Goal: Task Accomplishment & Management: Use online tool/utility

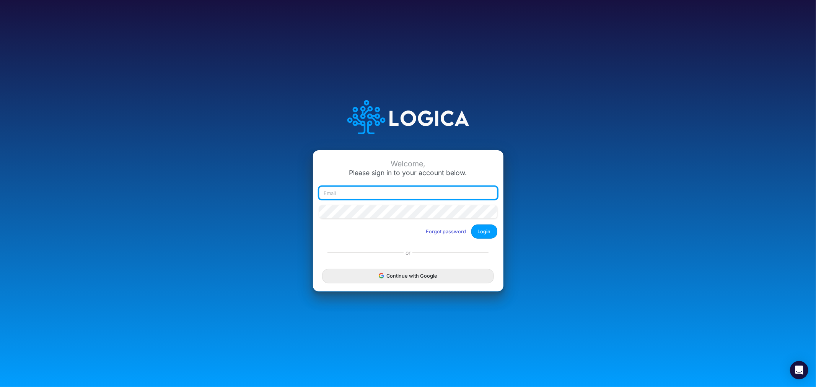
click at [372, 188] on input "email" at bounding box center [408, 193] width 178 height 13
type input "[PERSON_NAME][EMAIL_ADDRESS][PERSON_NAME][DOMAIN_NAME]"
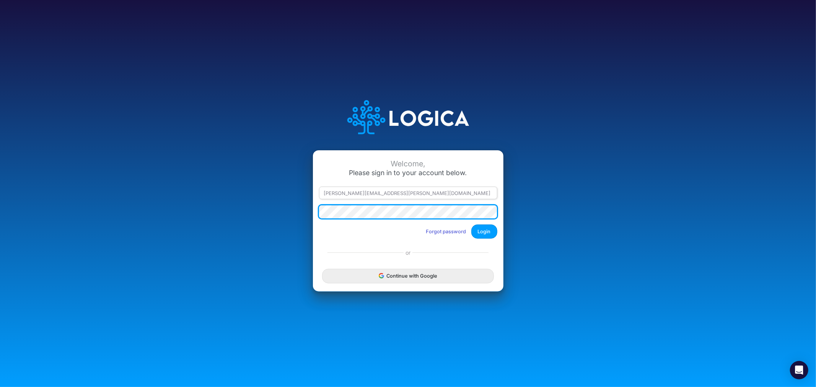
click at [471, 225] on button "Login" at bounding box center [484, 232] width 26 height 14
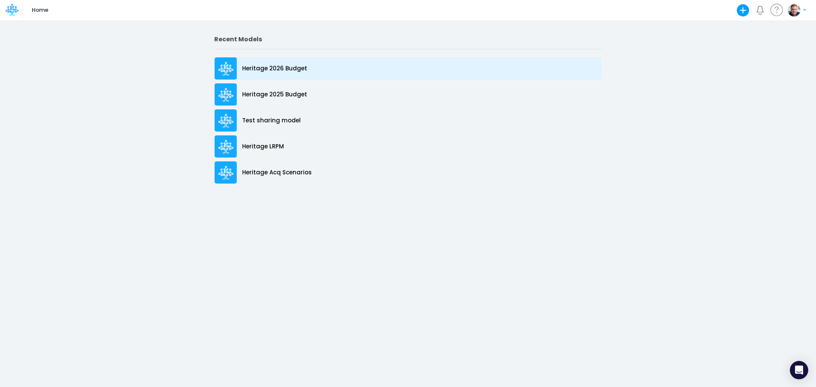
click at [299, 69] on p "Heritage 2026 Budget" at bounding box center [275, 68] width 65 height 9
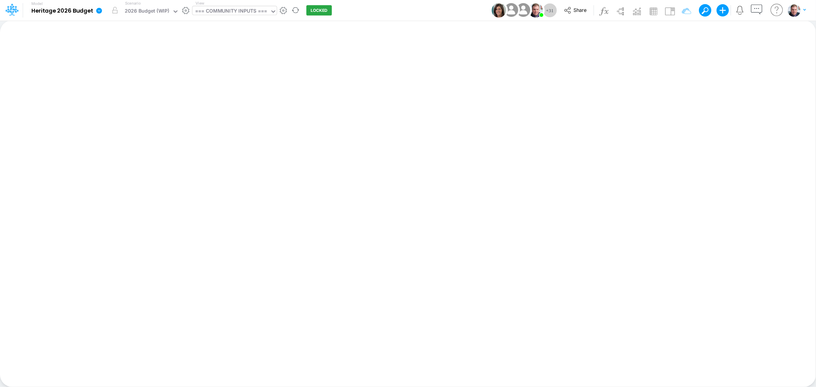
click at [229, 9] on div "=== COMMUNITY INPUTS ===" at bounding box center [231, 11] width 72 height 9
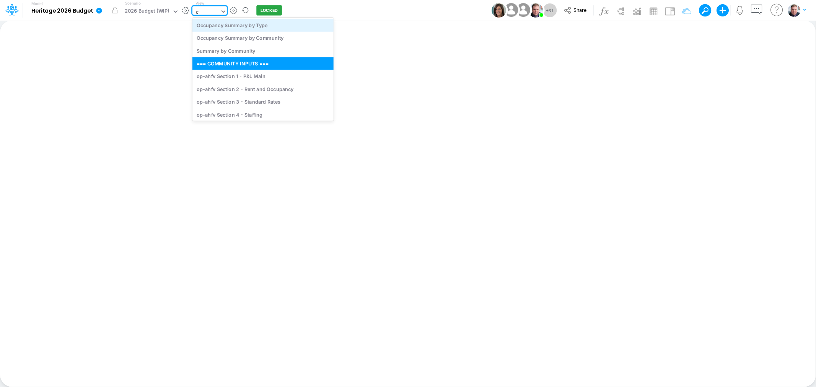
type input "cv"
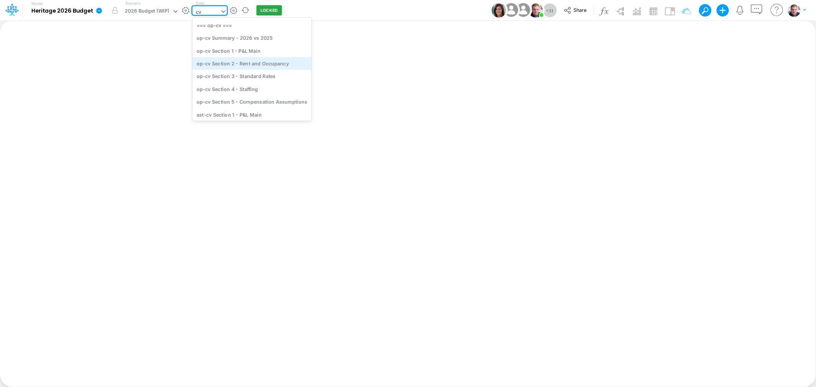
click at [262, 60] on div "op-cv Section 2 - Rent and Occupancy" at bounding box center [251, 63] width 119 height 13
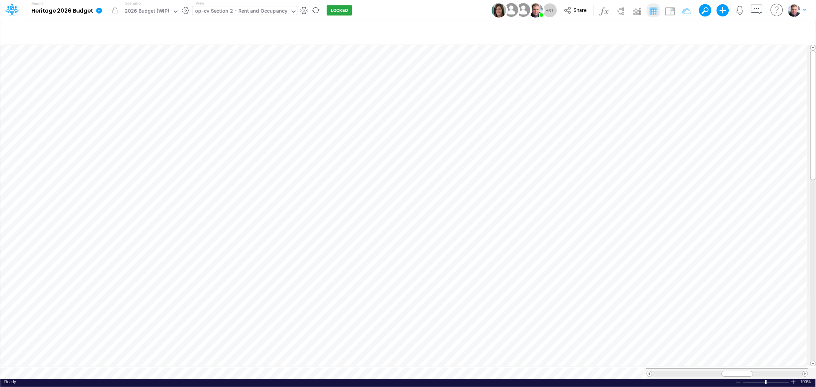
scroll to position [0, 0]
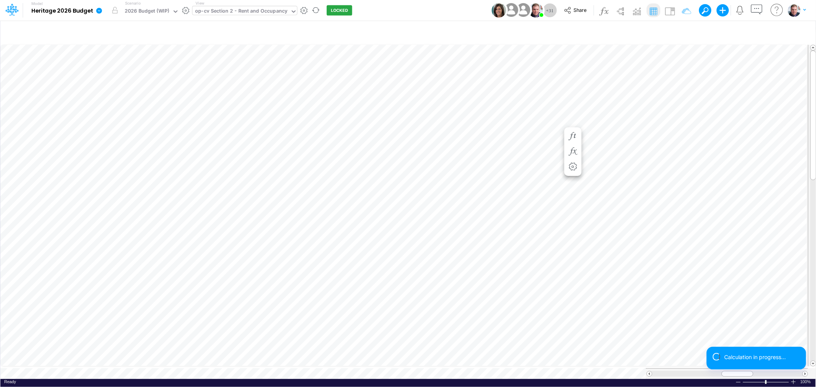
scroll to position [0, 0]
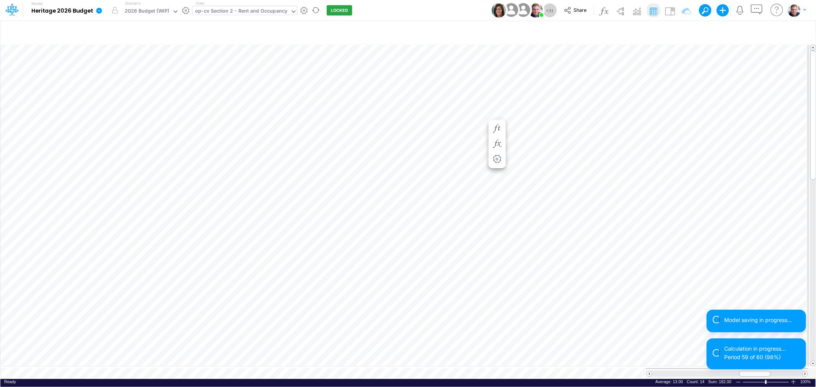
scroll to position [0, 0]
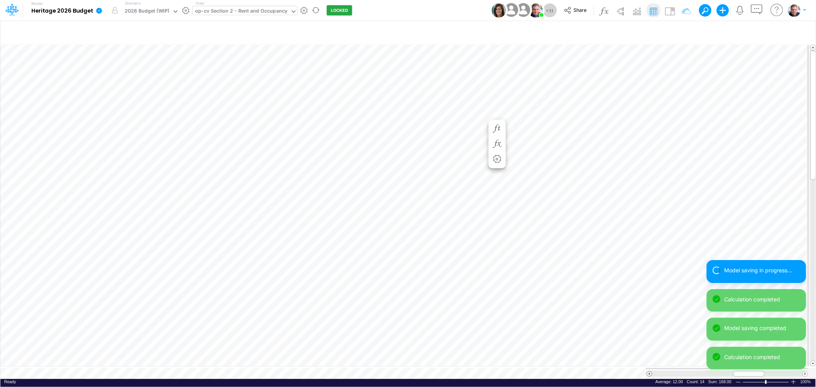
click at [650, 372] on span at bounding box center [649, 374] width 5 height 5
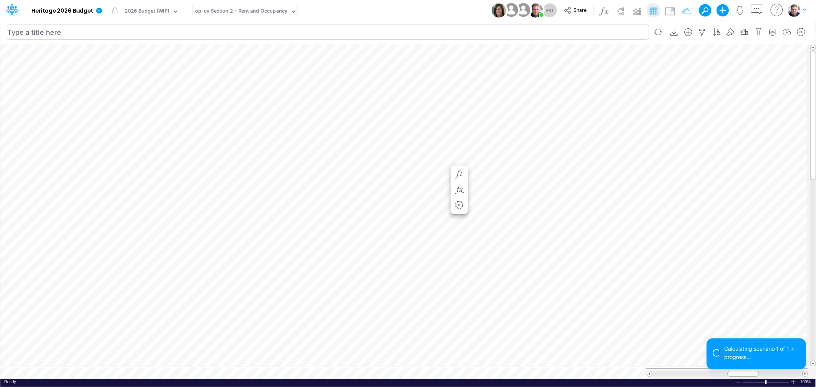
scroll to position [0, 0]
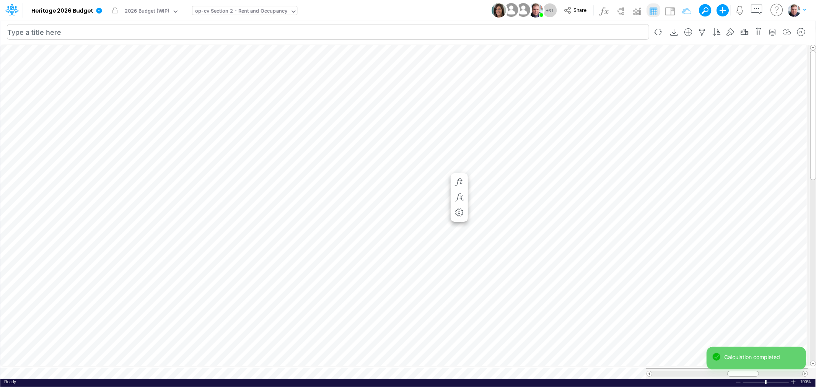
scroll to position [0, 0]
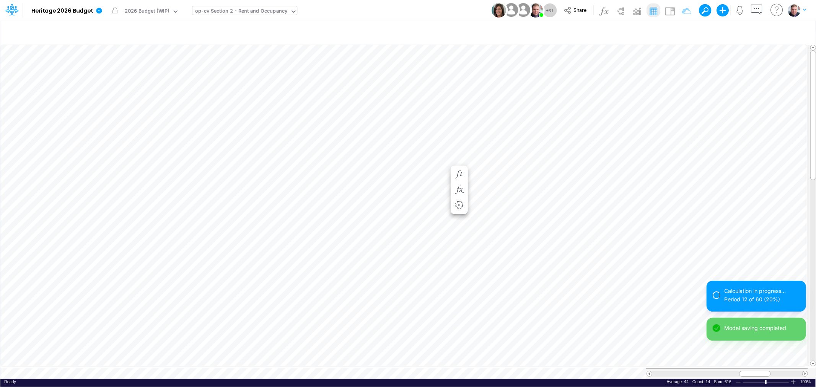
scroll to position [0, 0]
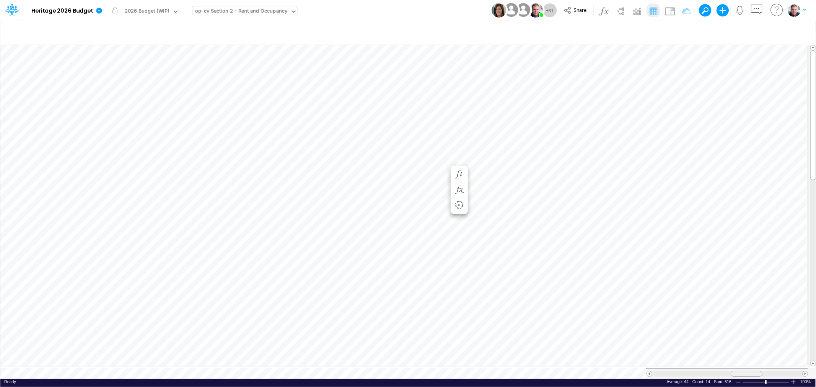
click at [752, 371] on div at bounding box center [747, 374] width 32 height 6
drag, startPoint x: 741, startPoint y: 368, endPoint x: 737, endPoint y: 367, distance: 4.4
click at [737, 371] on div at bounding box center [743, 374] width 32 height 6
click at [219, 6] on div "op-cv Section 2 - Rent and Occupancy" at bounding box center [241, 11] width 98 height 11
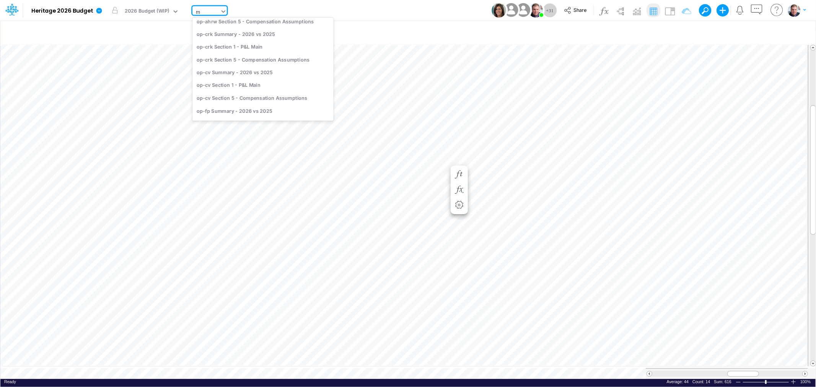
type input "mg"
click at [266, 66] on div "op-mg Section 2 - Rent and Occupancy" at bounding box center [252, 63] width 121 height 13
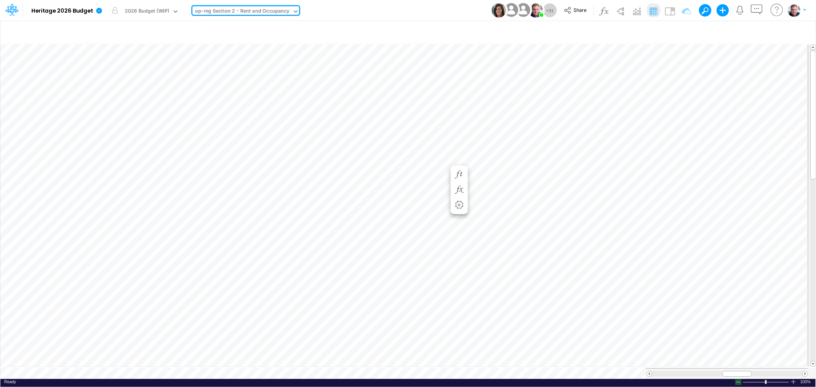
click at [739, 380] on div at bounding box center [738, 383] width 6 height 6
drag, startPoint x: 739, startPoint y: 372, endPoint x: 748, endPoint y: 370, distance: 8.6
click at [748, 371] on div at bounding box center [745, 374] width 33 height 6
click at [217, 362] on span "Close" at bounding box center [223, 365] width 21 height 7
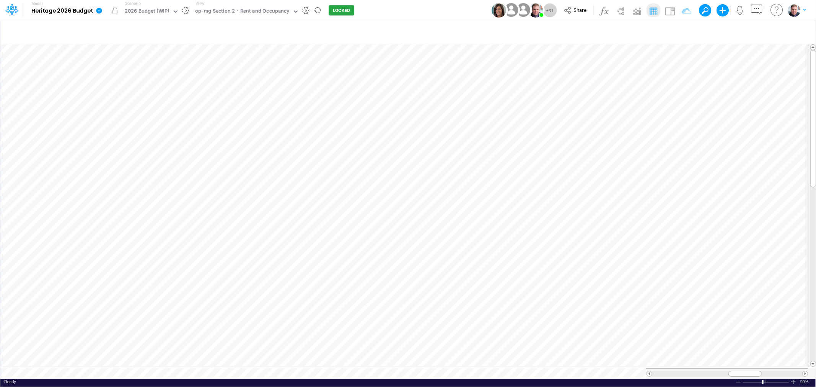
scroll to position [0, 0]
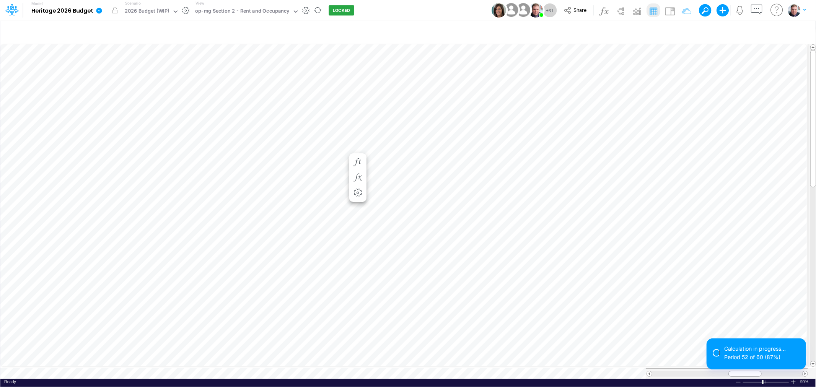
scroll to position [0, 0]
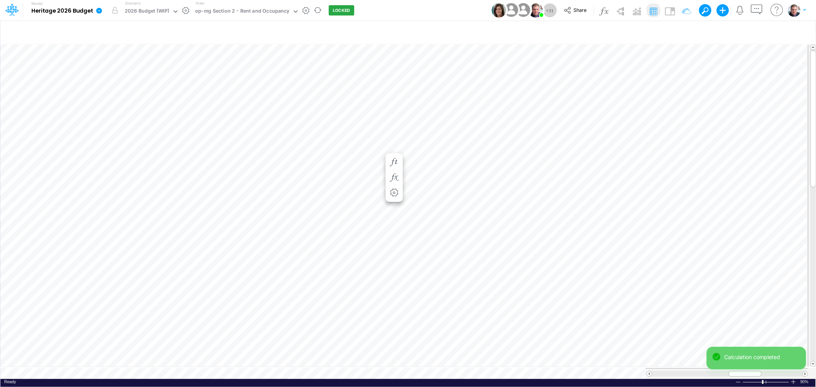
scroll to position [0, 0]
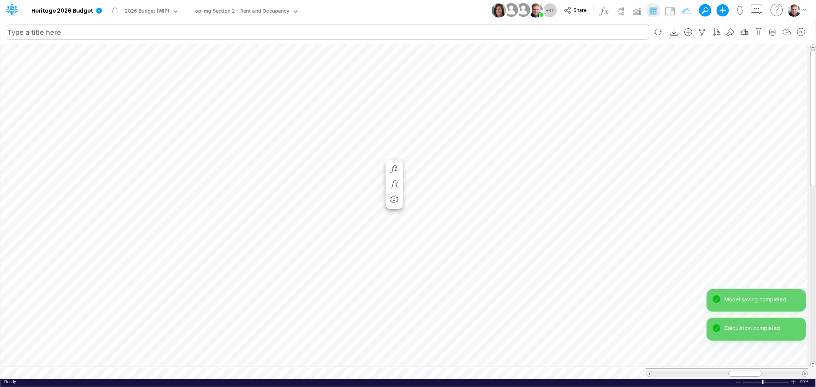
scroll to position [0, 0]
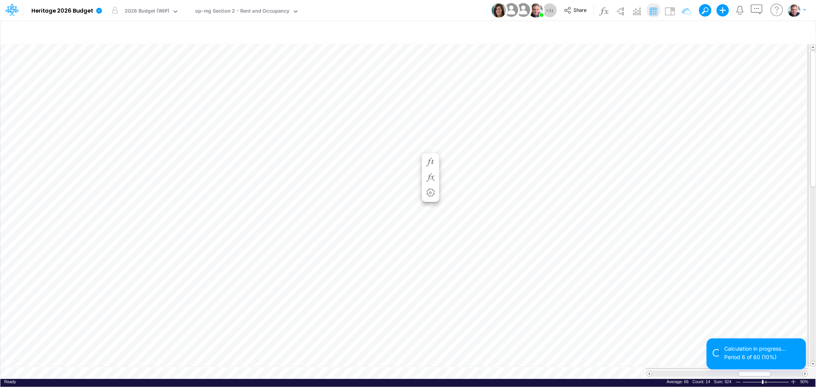
scroll to position [0, 0]
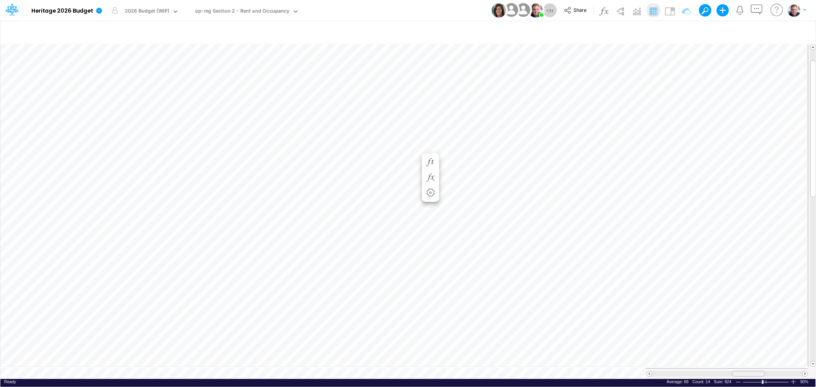
drag, startPoint x: 755, startPoint y: 372, endPoint x: 749, endPoint y: 372, distance: 6.1
click at [749, 372] on span at bounding box center [748, 374] width 5 height 5
click at [304, 148] on div "66" at bounding box center [293, 149] width 36 height 7
click at [284, 148] on div "66" at bounding box center [293, 149] width 36 height 7
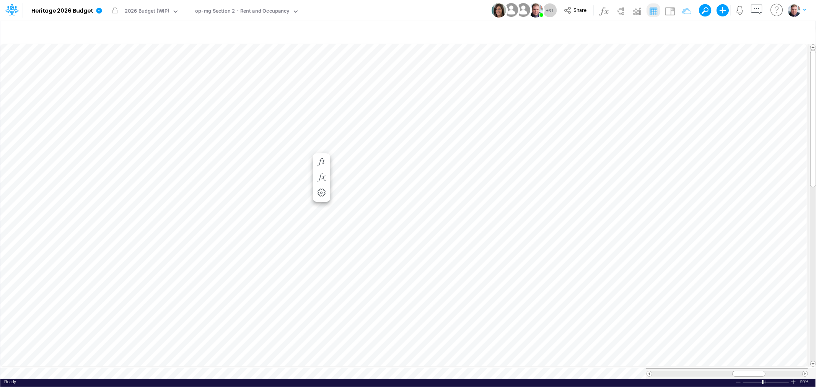
scroll to position [0, 0]
drag, startPoint x: 303, startPoint y: 148, endPoint x: 278, endPoint y: 145, distance: 25.4
click at [278, 146] on div "67" at bounding box center [293, 149] width 36 height 7
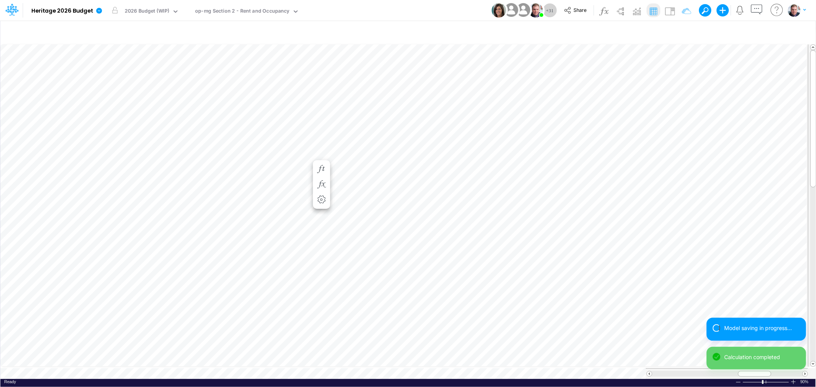
scroll to position [0, 0]
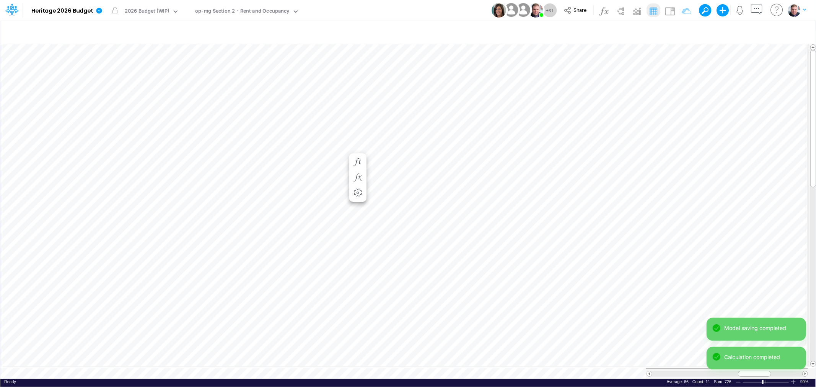
scroll to position [0, 0]
click at [648, 372] on span at bounding box center [649, 374] width 5 height 5
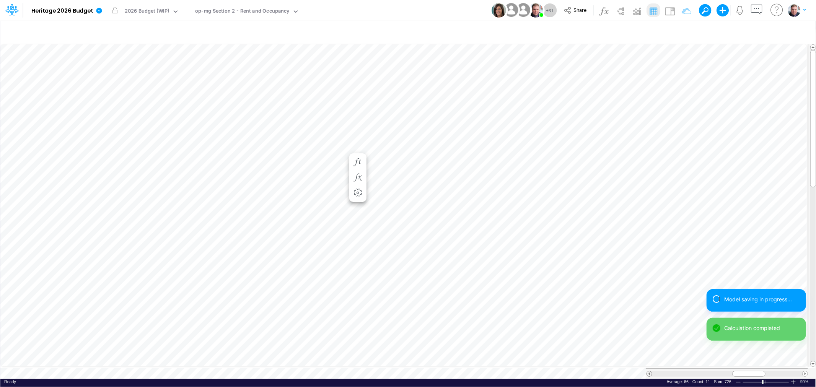
click at [648, 372] on span at bounding box center [649, 374] width 5 height 5
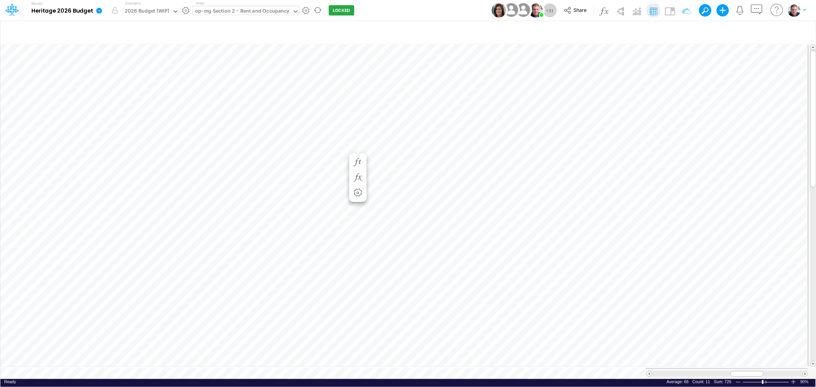
click at [236, 12] on div "op-mg Section 2 - Rent and Occupancy" at bounding box center [242, 11] width 95 height 9
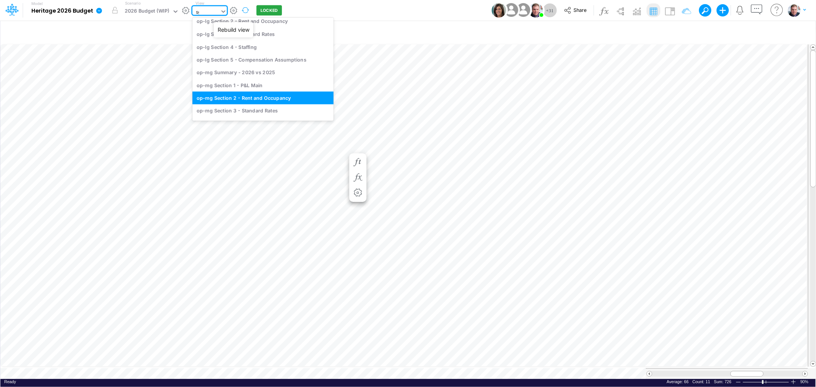
scroll to position [16, 0]
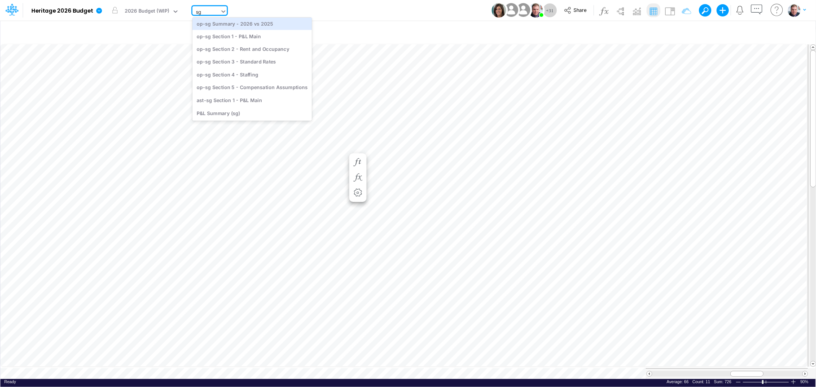
type input "sg"
click at [223, 12] on div "op-mg Section 2 - Rent and Occupancy" at bounding box center [242, 11] width 95 height 9
type input "sg"
click at [244, 50] on div "op-sg Section 2 - Rent and Occupancy" at bounding box center [251, 49] width 119 height 13
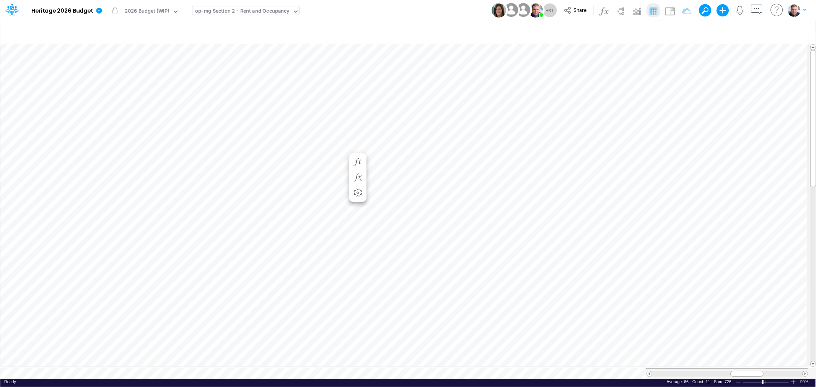
scroll to position [0, 0]
click at [200, 360] on span "Close" at bounding box center [207, 360] width 21 height 7
click at [479, 109] on div "Paste Cut Copy AutoFill 13" at bounding box center [407, 211] width 815 height 336
click at [474, 112] on div "Paste Cut Copy AutoFill 13" at bounding box center [407, 211] width 815 height 336
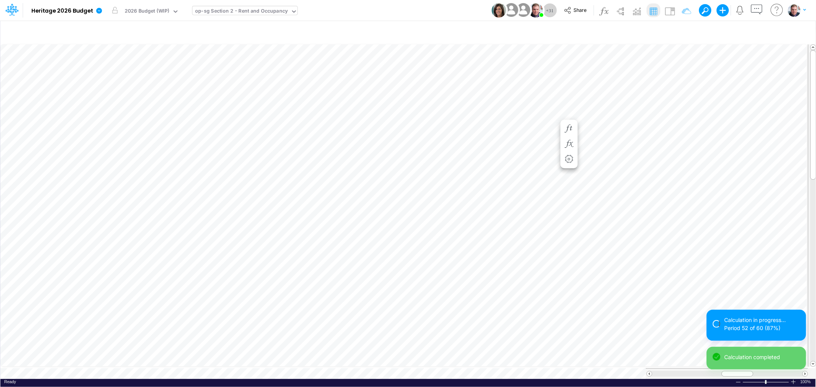
scroll to position [0, 0]
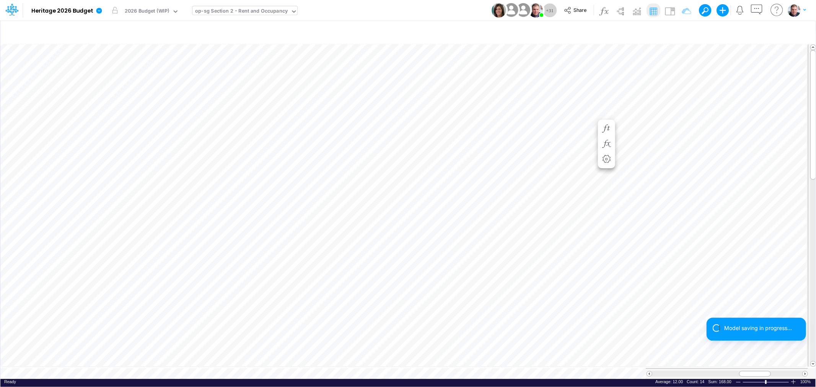
scroll to position [0, 0]
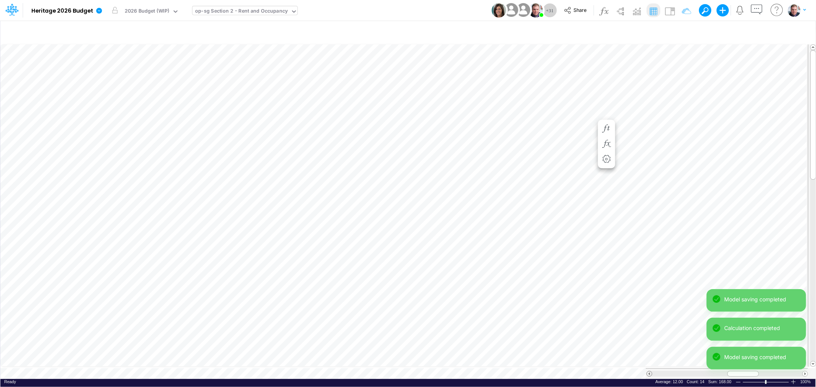
click at [649, 372] on span at bounding box center [649, 374] width 5 height 5
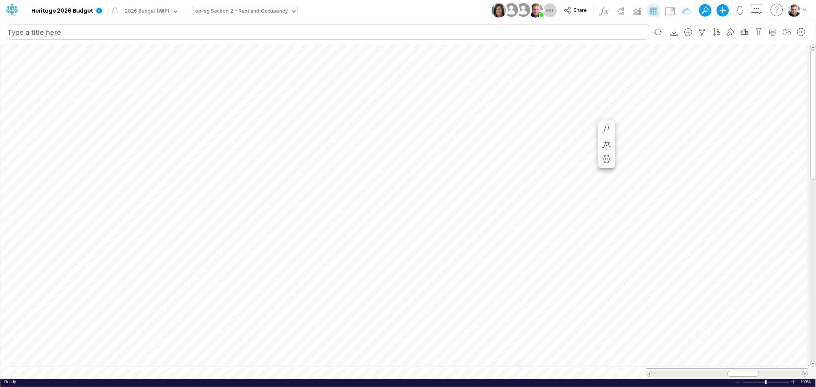
scroll to position [0, 0]
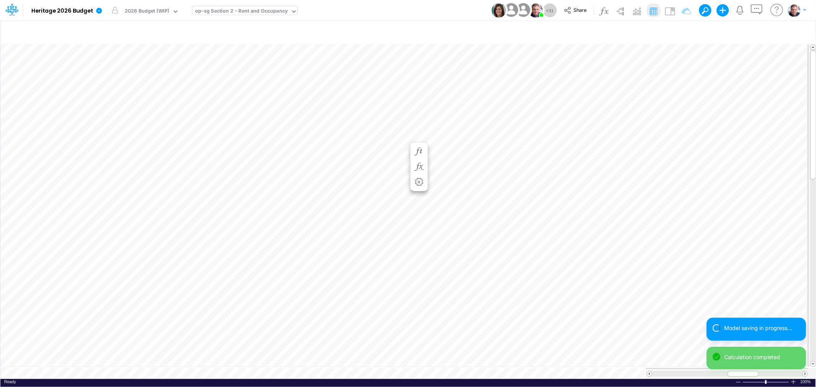
scroll to position [0, 0]
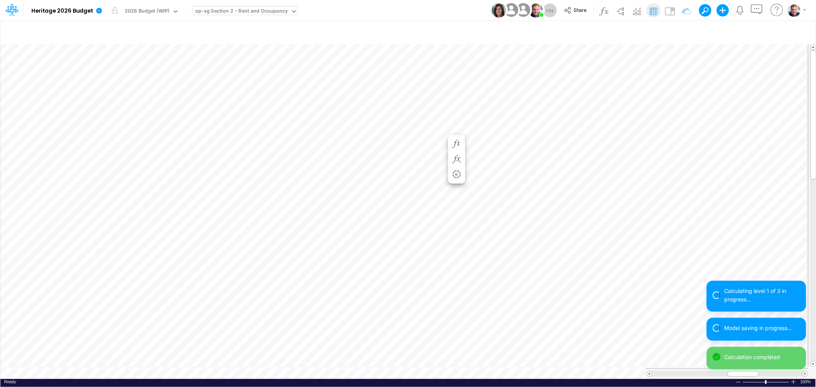
scroll to position [0, 0]
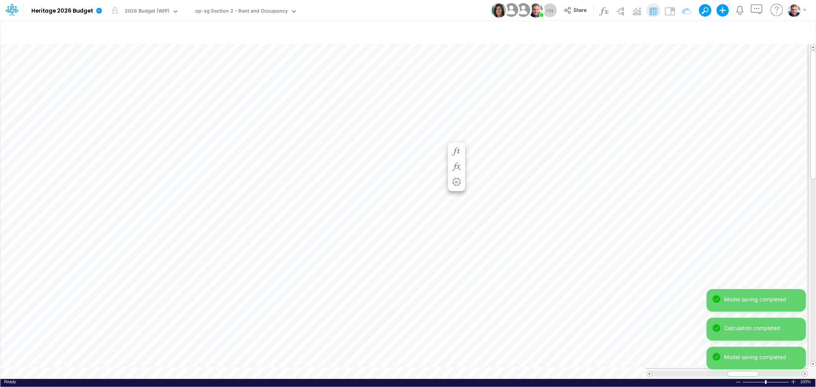
scroll to position [0, 0]
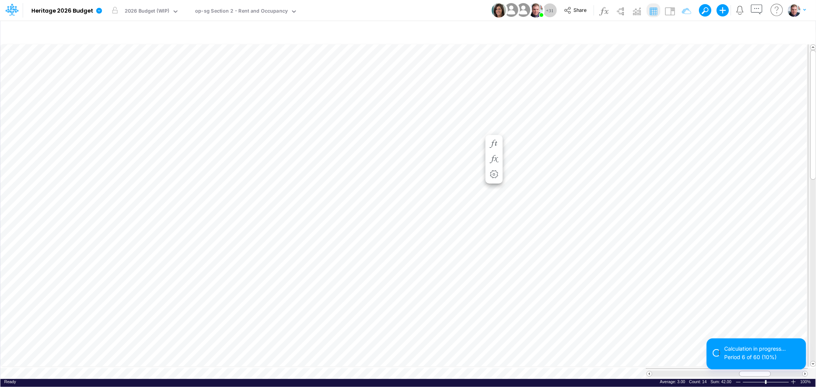
scroll to position [0, 0]
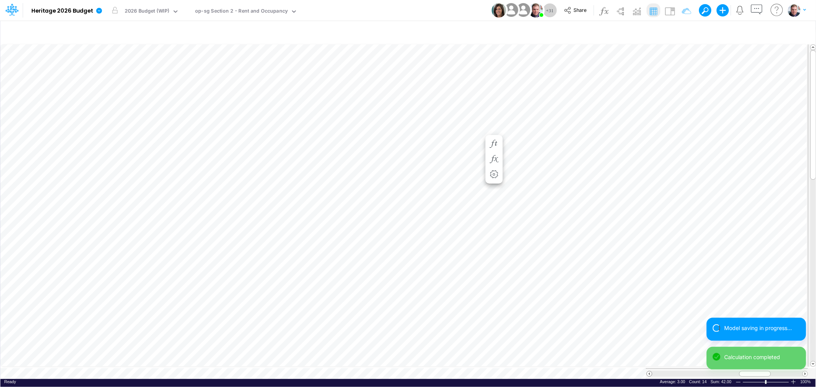
click at [649, 372] on span at bounding box center [649, 374] width 5 height 5
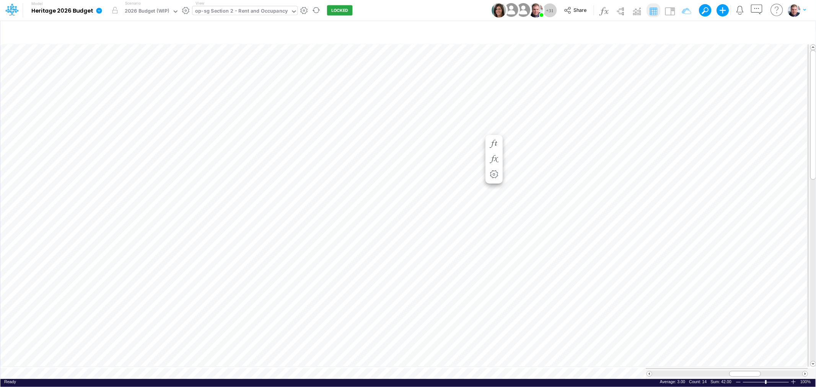
click at [220, 8] on div "op-sg Section 2 - Rent and Occupancy" at bounding box center [241, 11] width 93 height 9
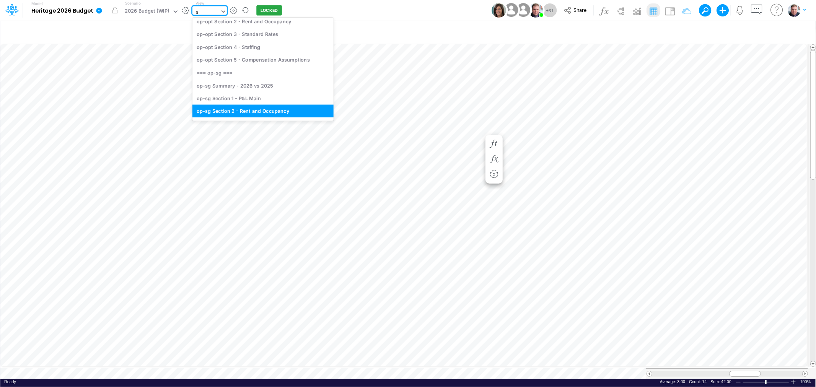
type input "sw"
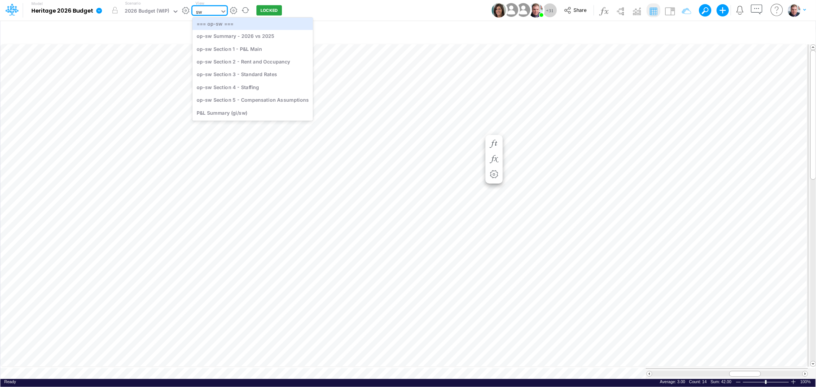
scroll to position [2, 0]
click at [234, 59] on div "op-sw Section 2 - Rent and Occupancy" at bounding box center [252, 62] width 121 height 13
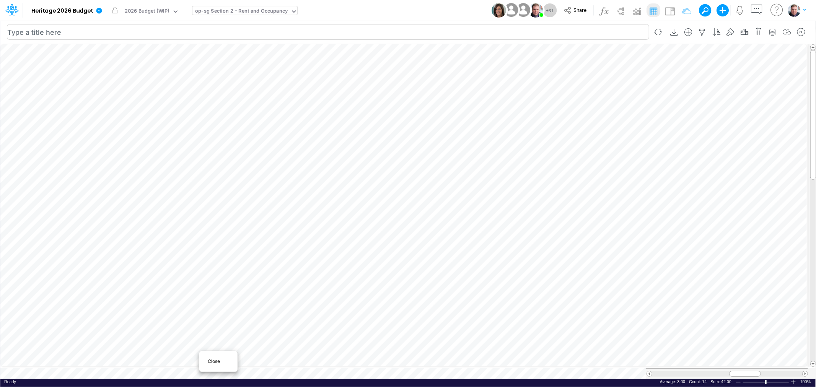
scroll to position [0, 0]
click at [210, 364] on span "Close" at bounding box center [218, 361] width 21 height 7
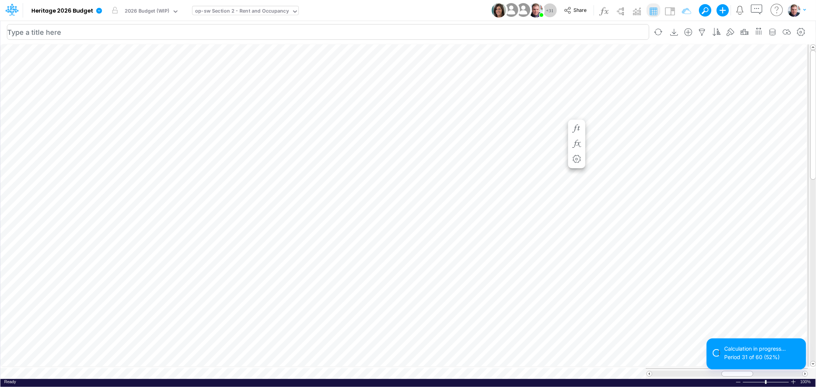
scroll to position [0, 0]
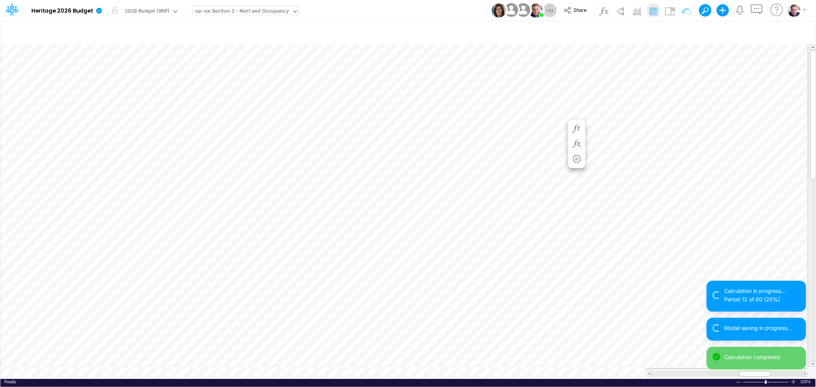
scroll to position [0, 0]
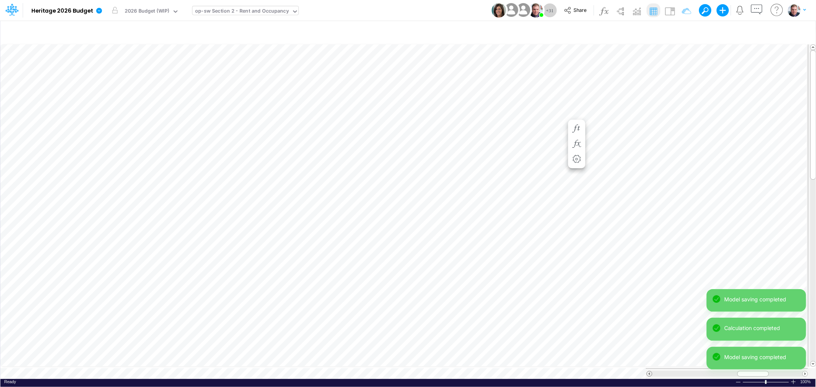
click at [649, 372] on span at bounding box center [649, 374] width 5 height 5
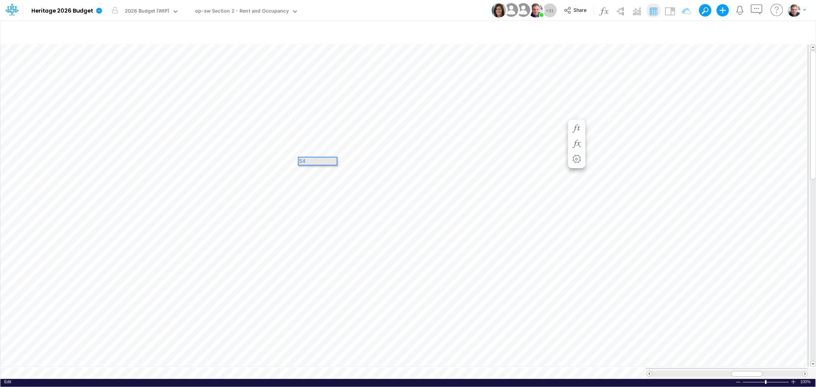
scroll to position [0, 0]
drag, startPoint x: 315, startPoint y: 162, endPoint x: 301, endPoint y: 163, distance: 14.2
click at [301, 163] on div "54" at bounding box center [318, 161] width 38 height 7
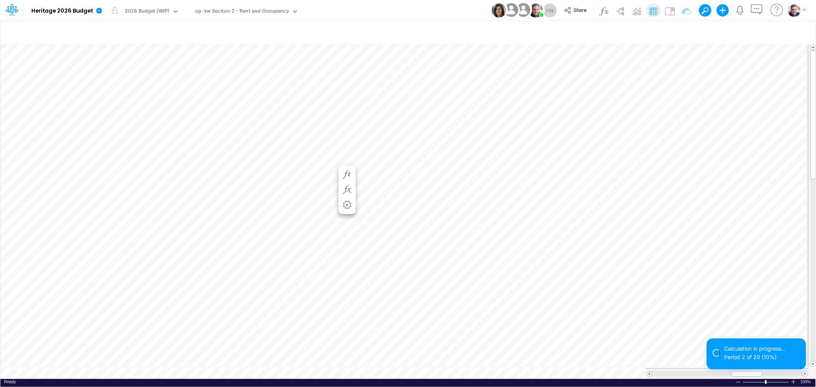
scroll to position [0, 0]
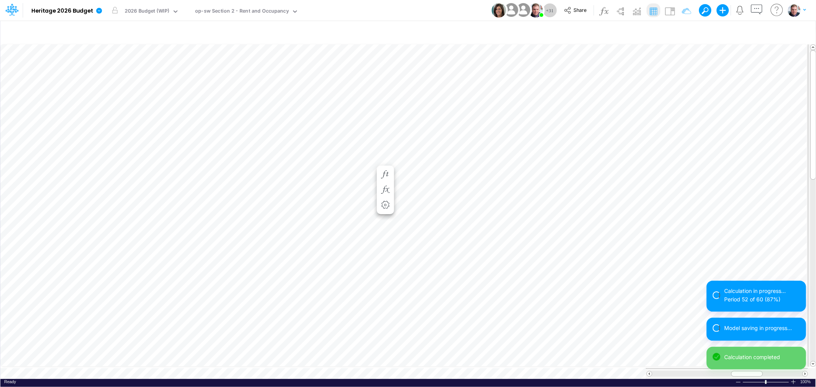
scroll to position [0, 0]
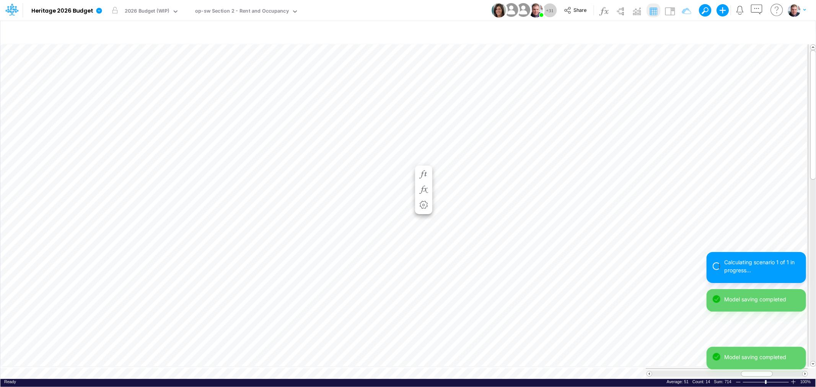
scroll to position [0, 0]
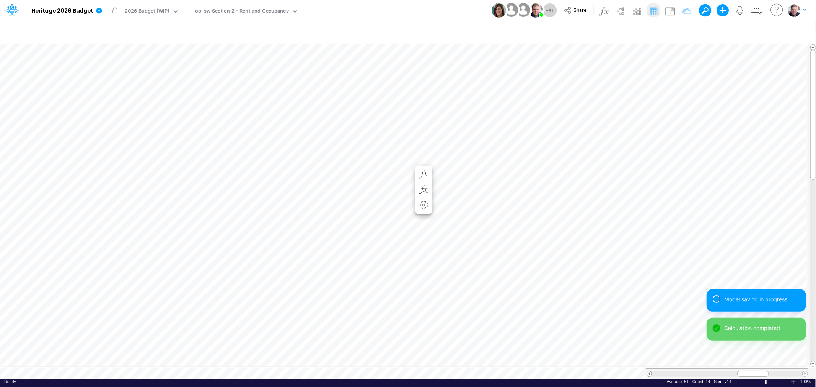
click at [651, 372] on span at bounding box center [649, 374] width 5 height 5
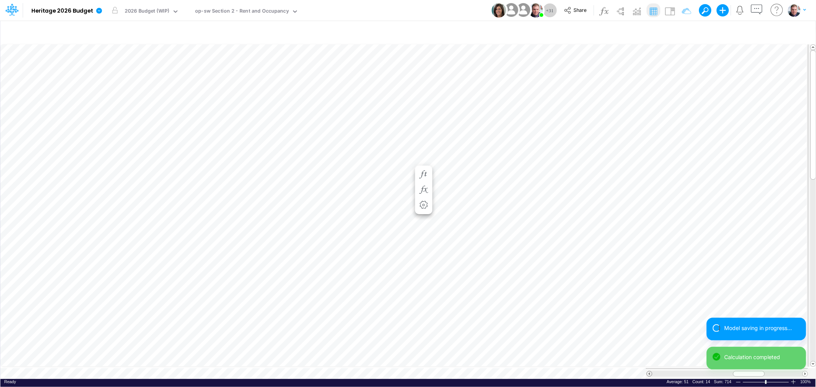
click at [651, 372] on span at bounding box center [649, 374] width 5 height 5
